Goal: Information Seeking & Learning: Find specific fact

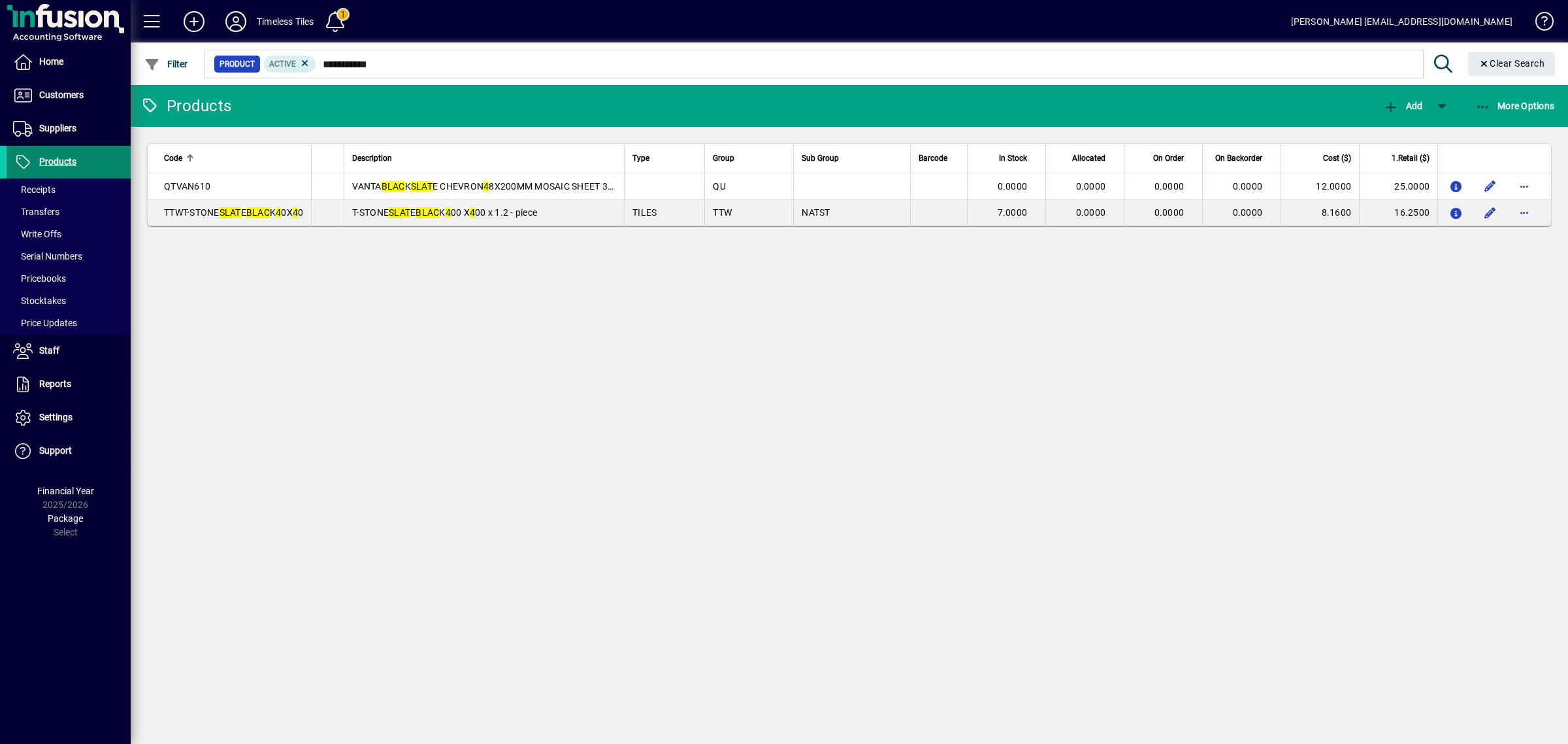
click at [60, 162] on span "Products" at bounding box center [57, 161] width 37 height 10
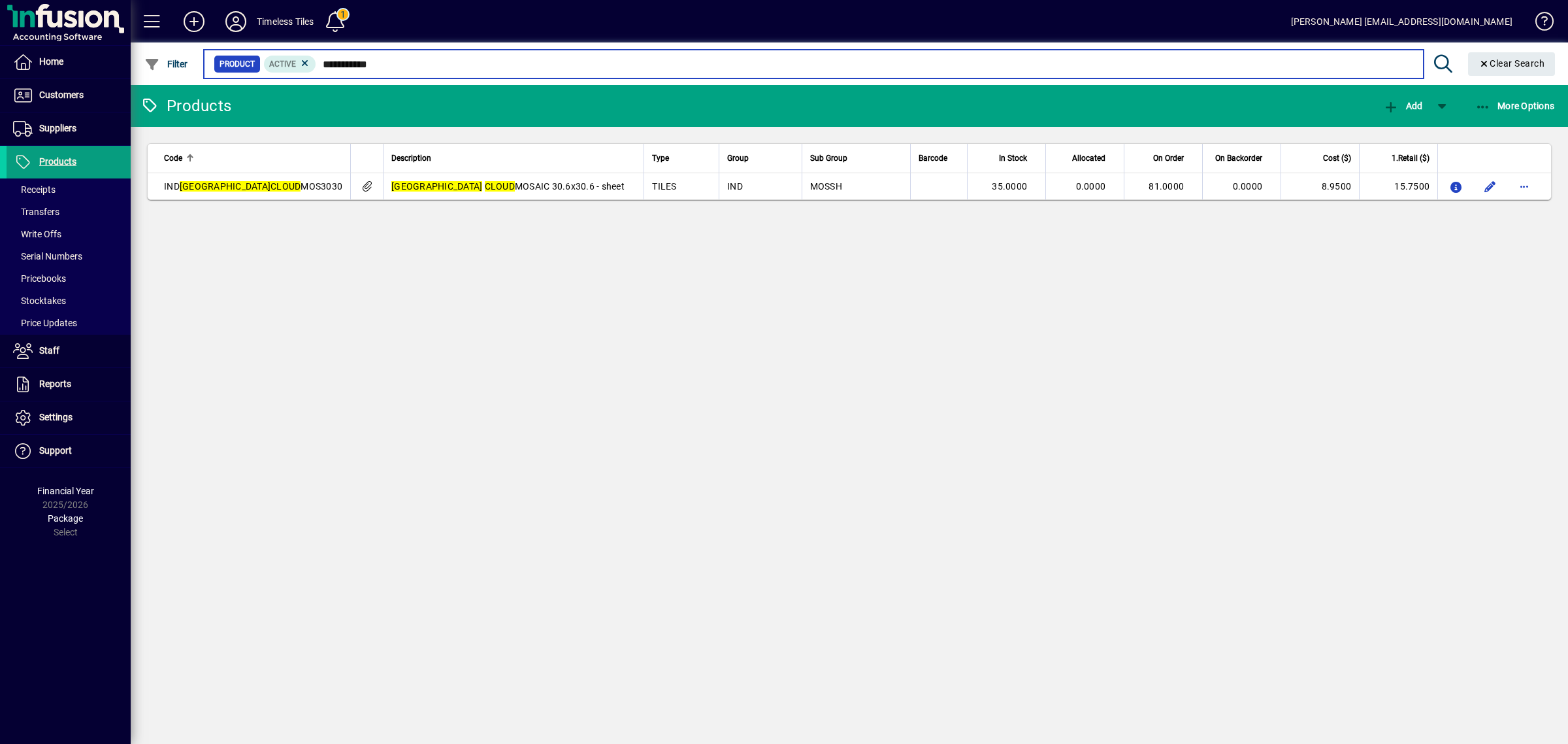
type input "**********"
